Goal: Navigation & Orientation: Find specific page/section

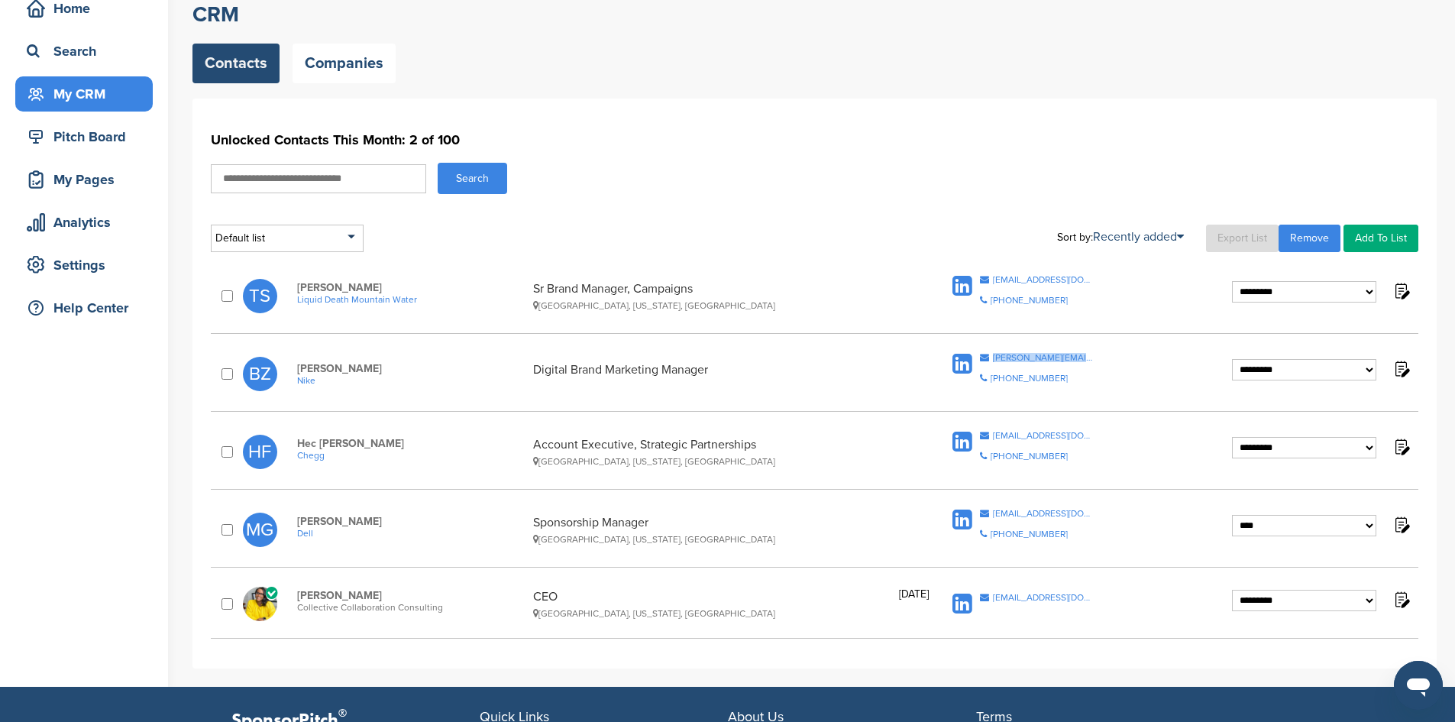
click at [87, 95] on div "My CRM" at bounding box center [88, 93] width 130 height 27
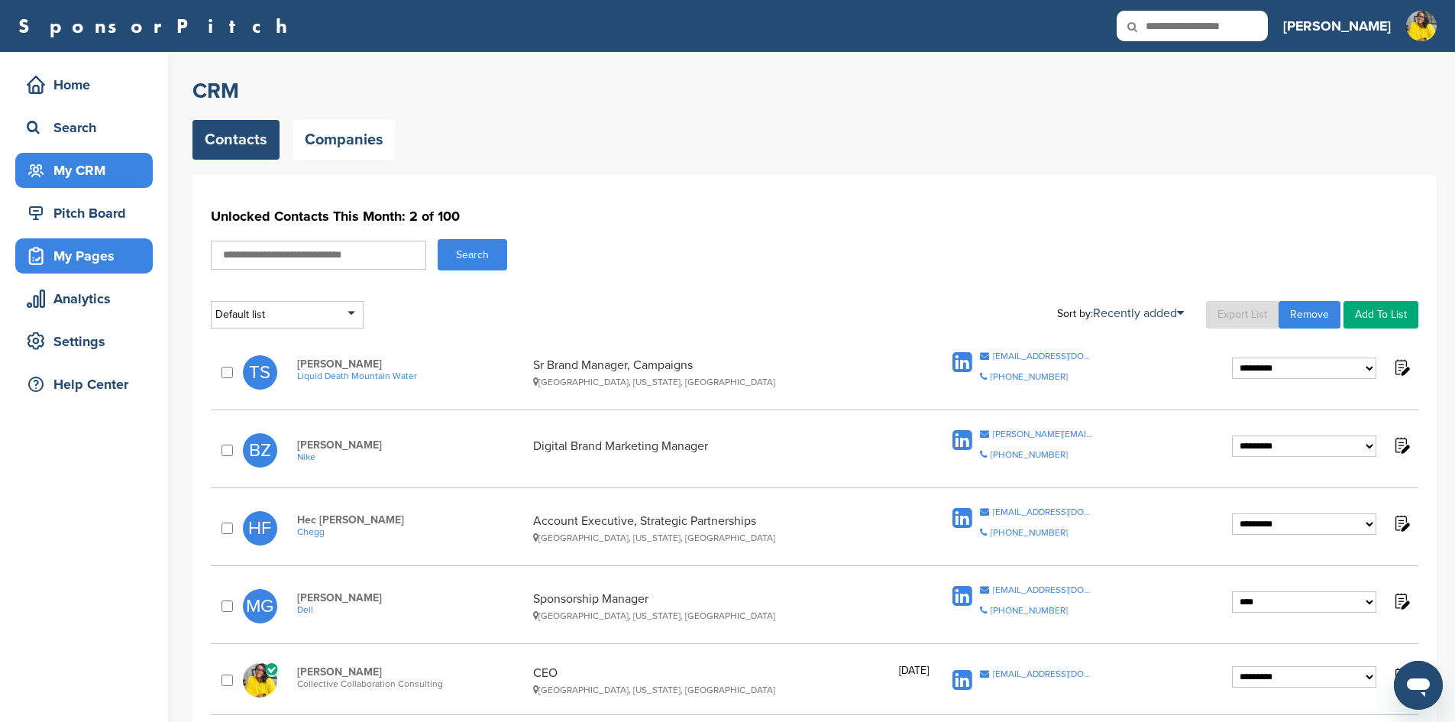
click at [76, 260] on div "My Pages" at bounding box center [88, 255] width 130 height 27
